Goal: Information Seeking & Learning: Learn about a topic

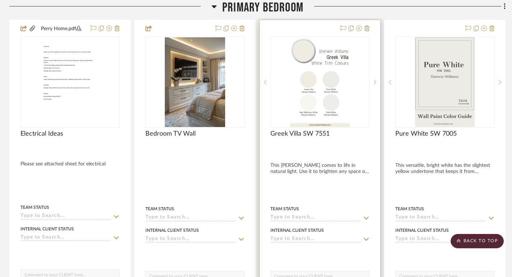
scroll to position [1861, 1]
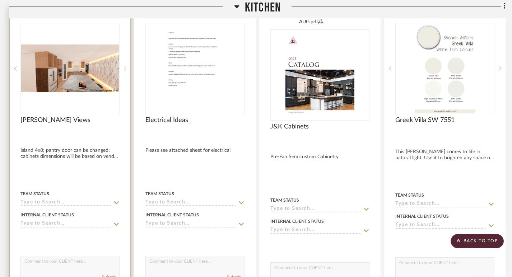
click at [76, 61] on img "0" at bounding box center [70, 69] width 98 height 48
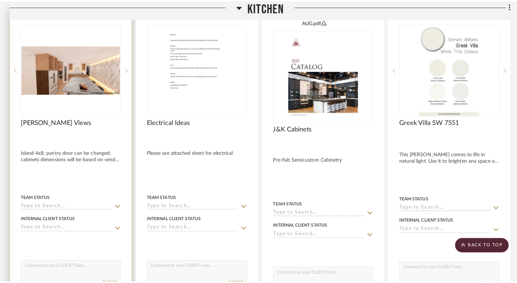
scroll to position [0, 0]
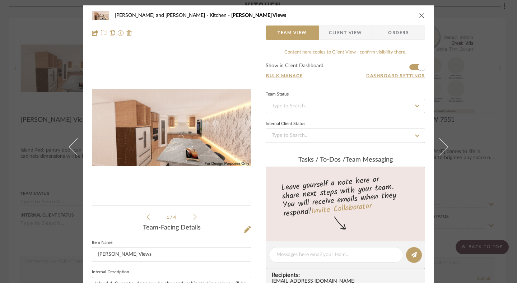
click at [231, 125] on img "0" at bounding box center [171, 128] width 159 height 78
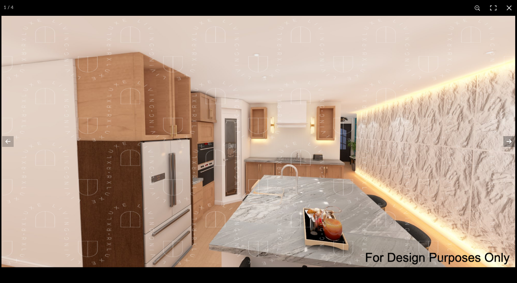
click at [506, 143] on button at bounding box center [504, 142] width 25 height 36
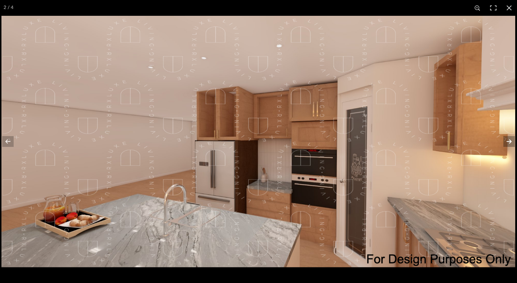
click at [506, 143] on button at bounding box center [504, 142] width 25 height 36
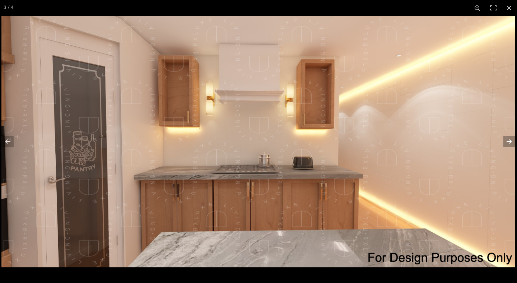
click at [509, 140] on button at bounding box center [504, 142] width 25 height 36
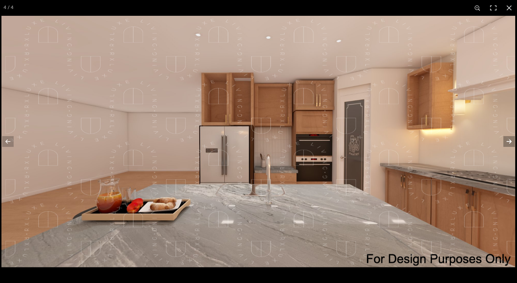
click at [509, 140] on button at bounding box center [504, 142] width 25 height 36
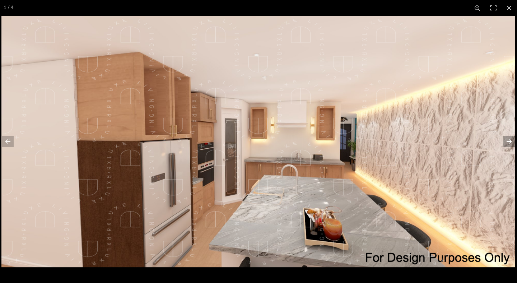
click at [509, 140] on button at bounding box center [504, 142] width 25 height 36
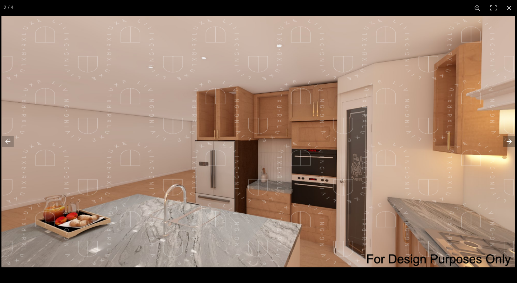
click at [507, 141] on button at bounding box center [504, 142] width 25 height 36
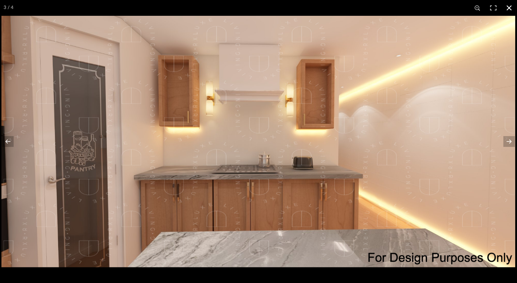
click at [508, 6] on button at bounding box center [509, 8] width 16 height 16
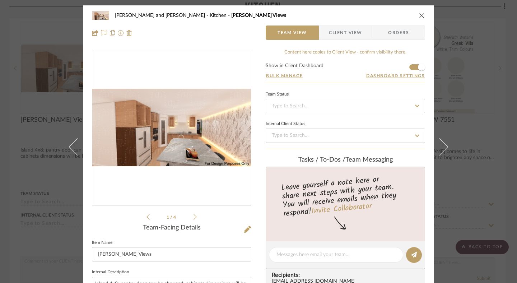
click at [422, 17] on icon "close" at bounding box center [422, 16] width 6 height 6
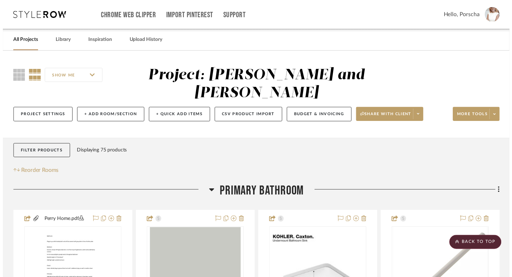
scroll to position [5824, 1]
